Goal: Find contact information: Find contact information

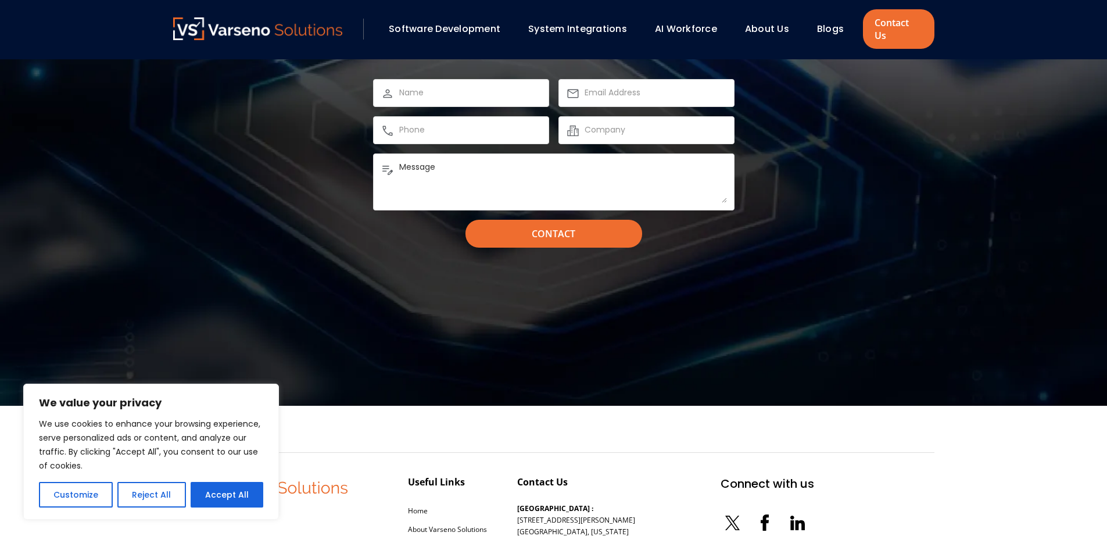
scroll to position [1350, 0]
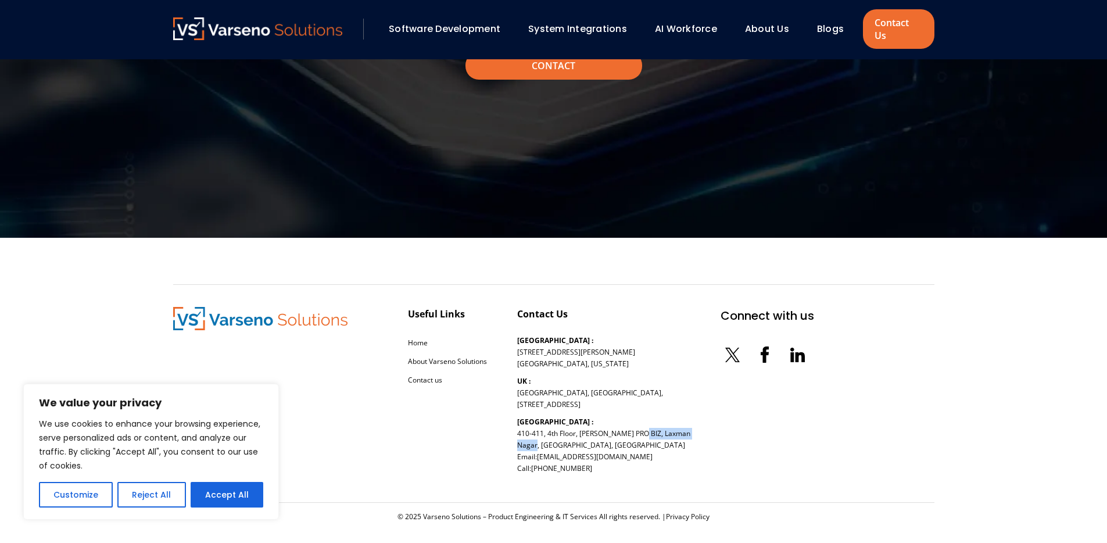
drag, startPoint x: 581, startPoint y: 421, endPoint x: 538, endPoint y: 430, distance: 43.9
click at [538, 430] on p "[GEOGRAPHIC_DATA] : [STREET_ADDRESS][PERSON_NAME] Email: [EMAIL_ADDRESS][DOMAIN…" at bounding box center [603, 445] width 173 height 58
click at [559, 434] on p "[GEOGRAPHIC_DATA] : [STREET_ADDRESS][PERSON_NAME] Email: [EMAIL_ADDRESS][DOMAIN…" at bounding box center [603, 445] width 173 height 58
copy p "[PERSON_NAME] PRO BIZ, Laxman Nagar, Baner"
click at [613, 432] on p "[GEOGRAPHIC_DATA] : [STREET_ADDRESS][PERSON_NAME] Email: [EMAIL_ADDRESS][DOMAIN…" at bounding box center [603, 445] width 173 height 58
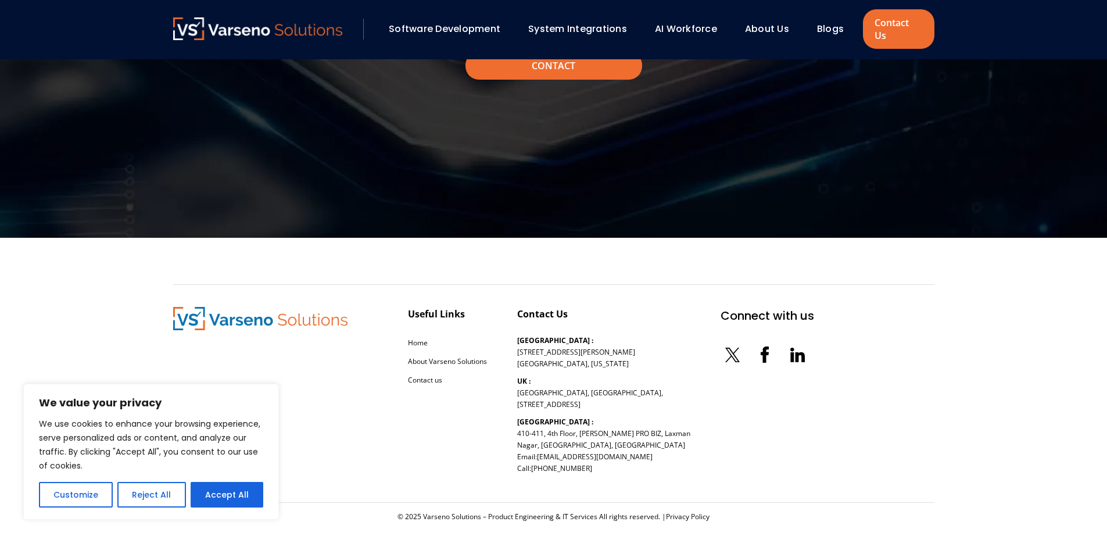
click at [613, 432] on p "[GEOGRAPHIC_DATA] : [STREET_ADDRESS][PERSON_NAME] Email: [EMAIL_ADDRESS][DOMAIN…" at bounding box center [603, 445] width 173 height 58
copy p "[GEOGRAPHIC_DATA]"
drag, startPoint x: 519, startPoint y: 420, endPoint x: 598, endPoint y: 366, distance: 95.3
click at [578, 423] on p "[GEOGRAPHIC_DATA] : [STREET_ADDRESS][PERSON_NAME] Email: [EMAIL_ADDRESS][DOMAIN…" at bounding box center [603, 445] width 173 height 58
copy p "[STREET_ADDRESS],"
